Goal: Information Seeking & Learning: Stay updated

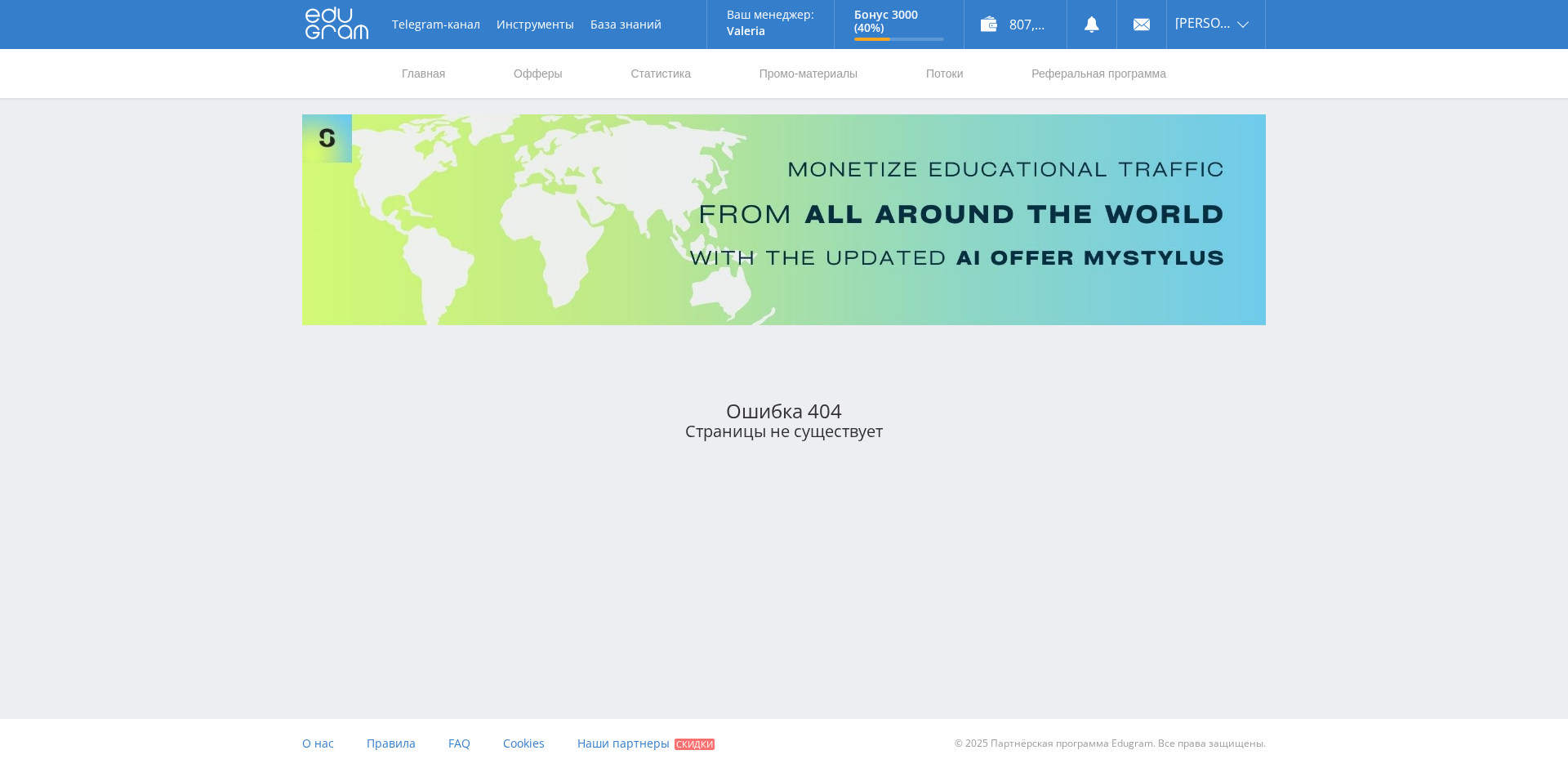
click at [328, 25] on icon at bounding box center [336, 23] width 63 height 33
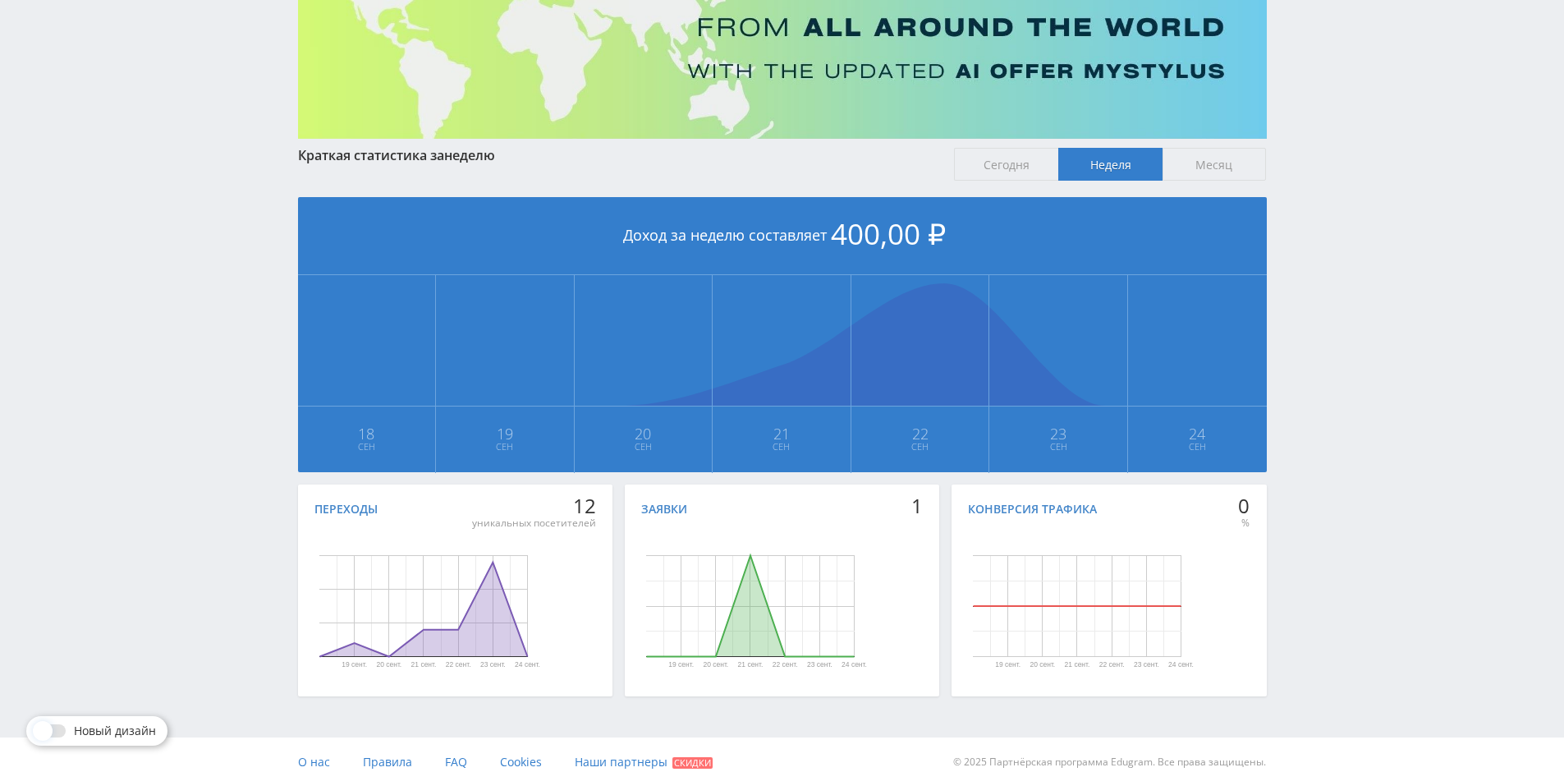
scroll to position [203, 0]
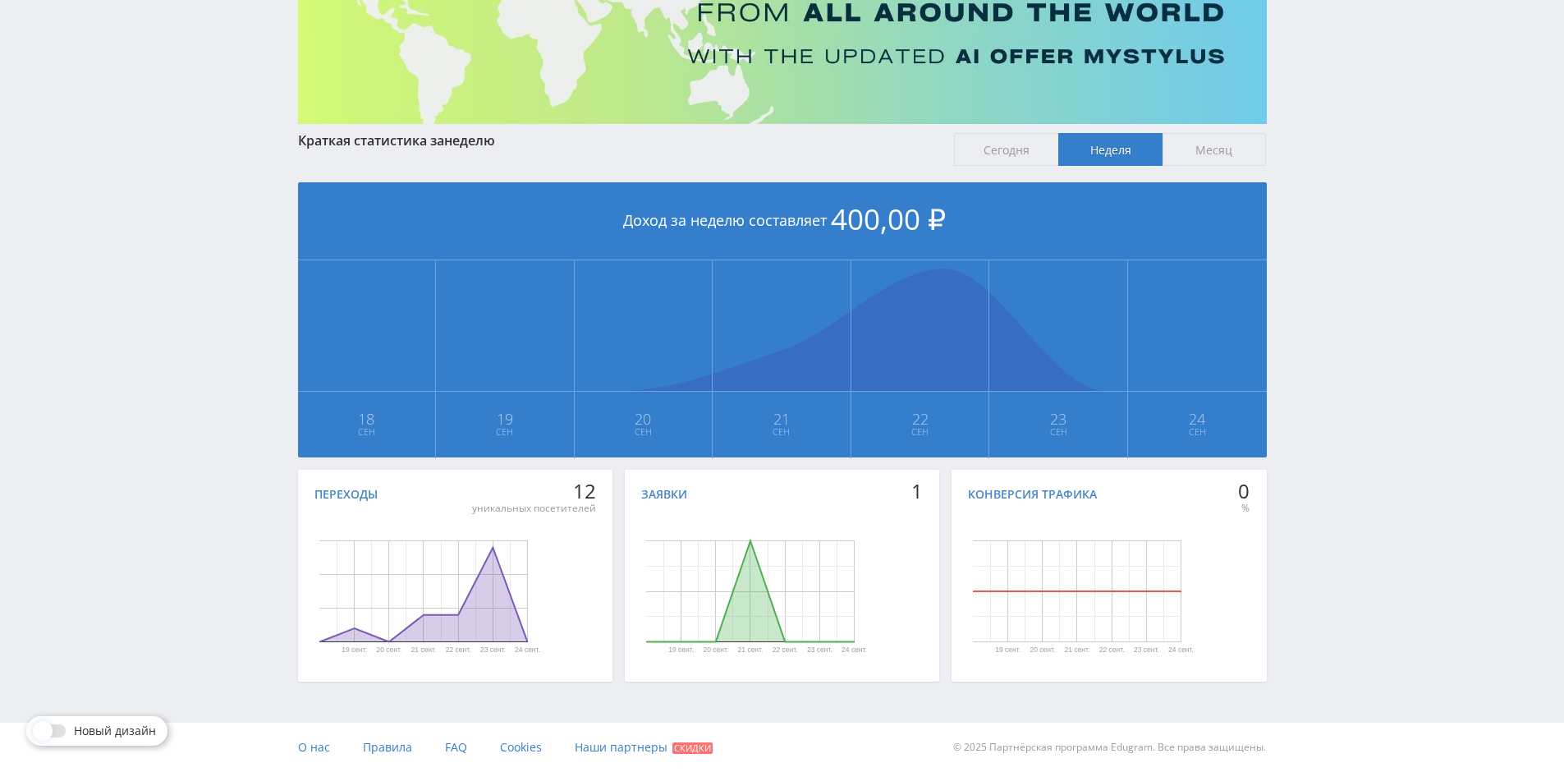
click at [1002, 152] on span "Сегодня" at bounding box center [1006, 149] width 104 height 33
click at [0, 0] on input "Сегодня" at bounding box center [0, 0] width 0 height 0
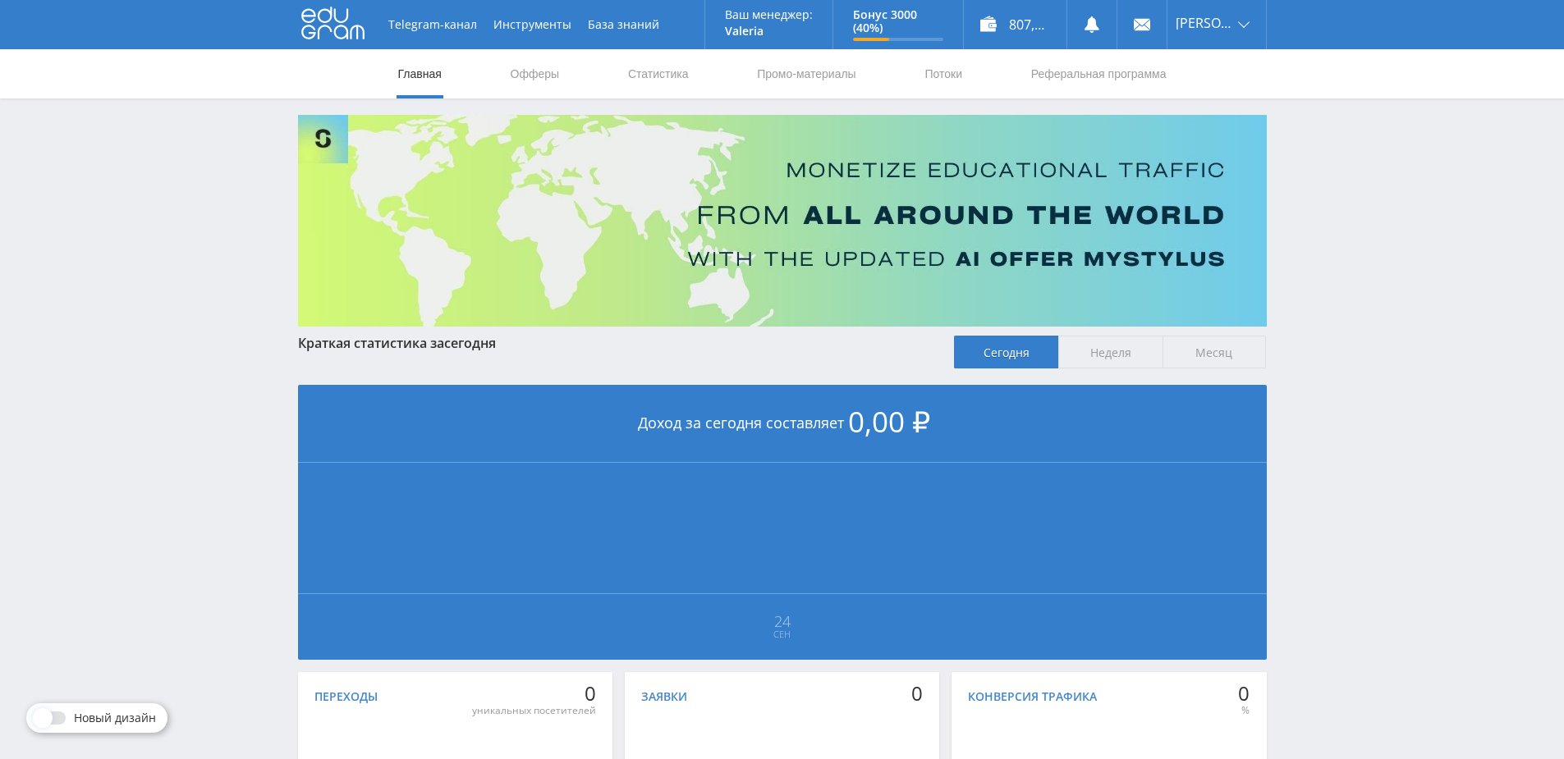
click at [1138, 344] on span "Неделя" at bounding box center [1110, 352] width 104 height 33
click at [0, 0] on input "Неделя" at bounding box center [0, 0] width 0 height 0
